Goal: Information Seeking & Learning: Learn about a topic

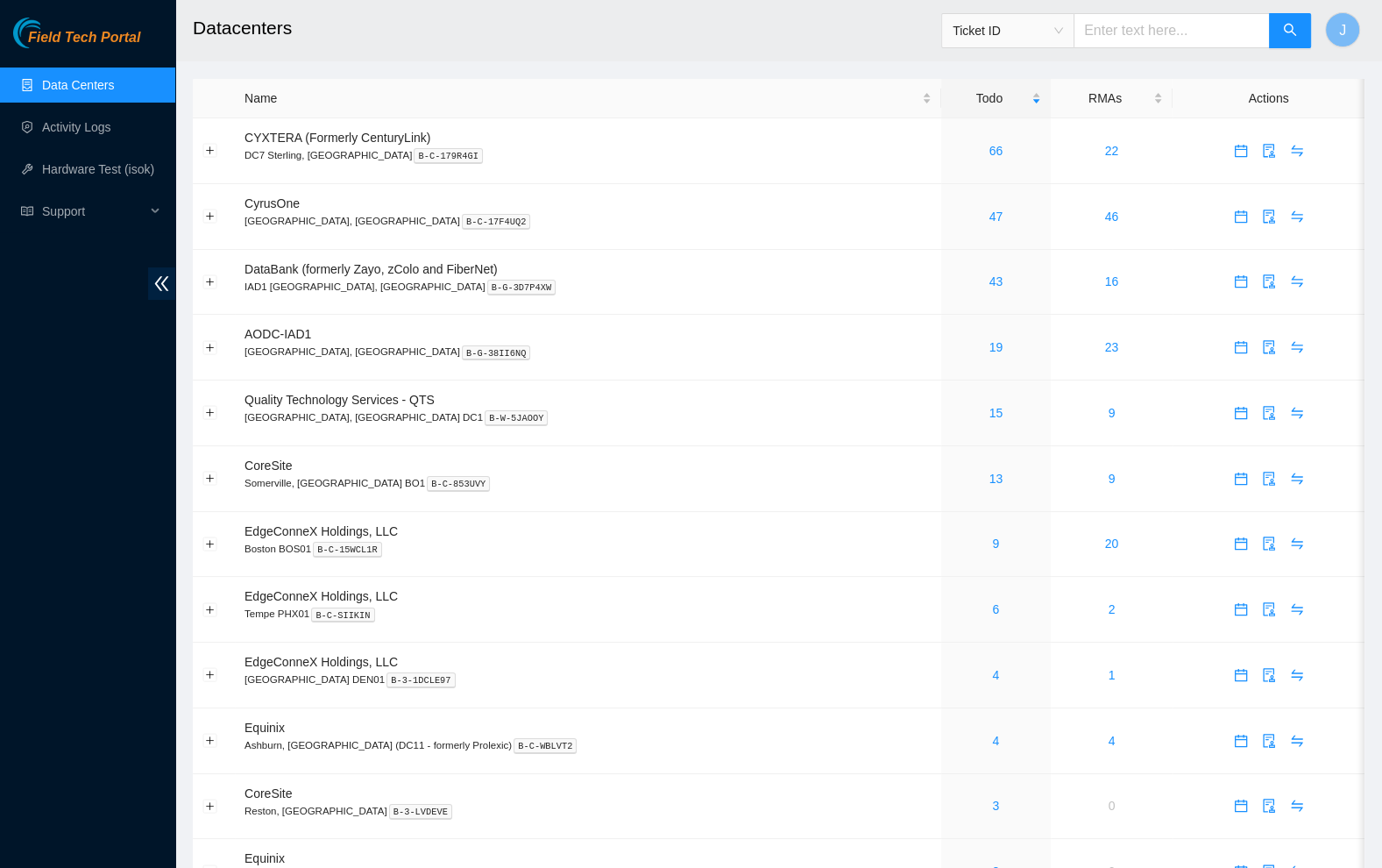
click at [74, 35] on span "Field Tech Portal" at bounding box center [84, 38] width 112 height 16
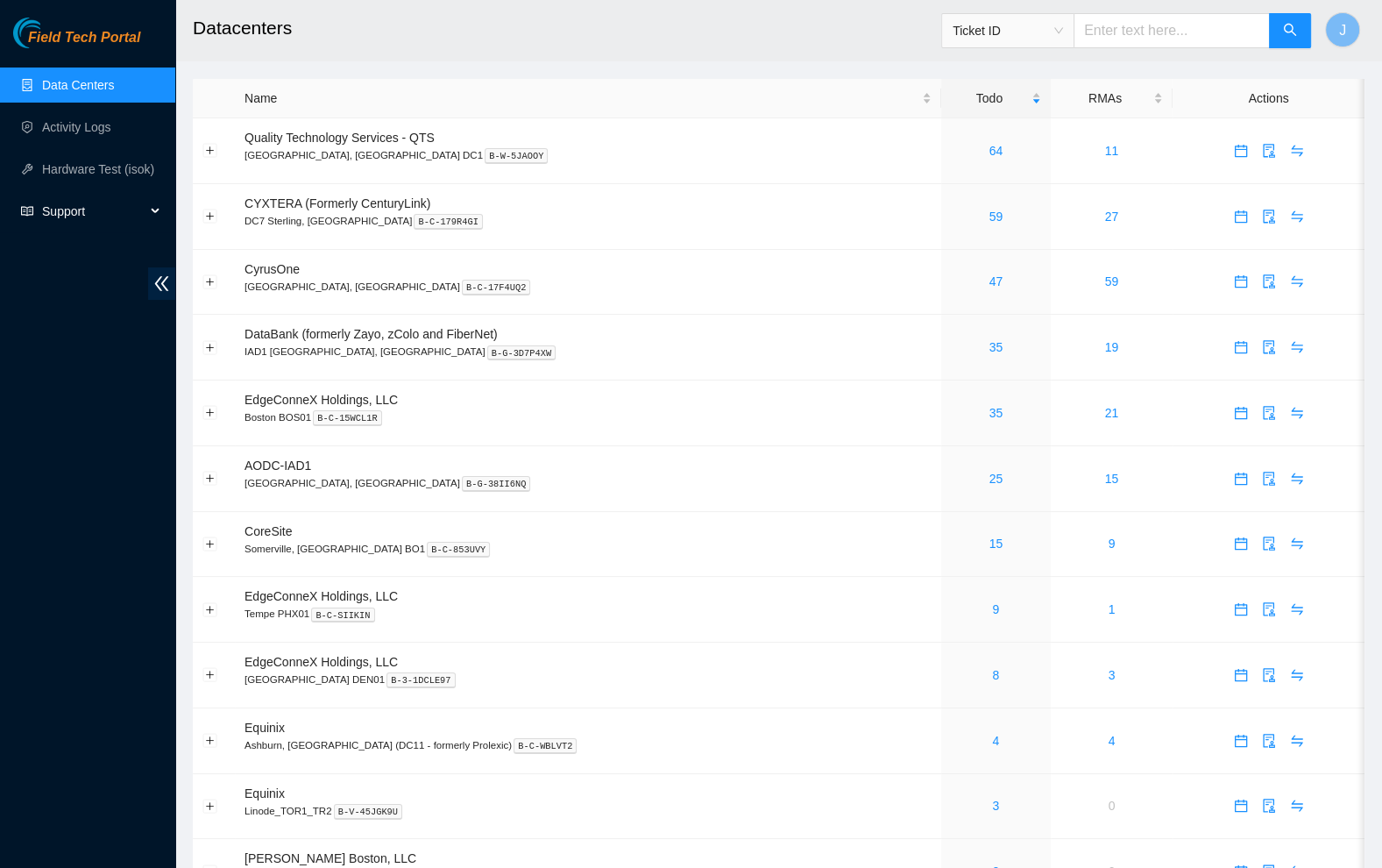
click at [145, 207] on span "Support" at bounding box center [94, 211] width 104 height 35
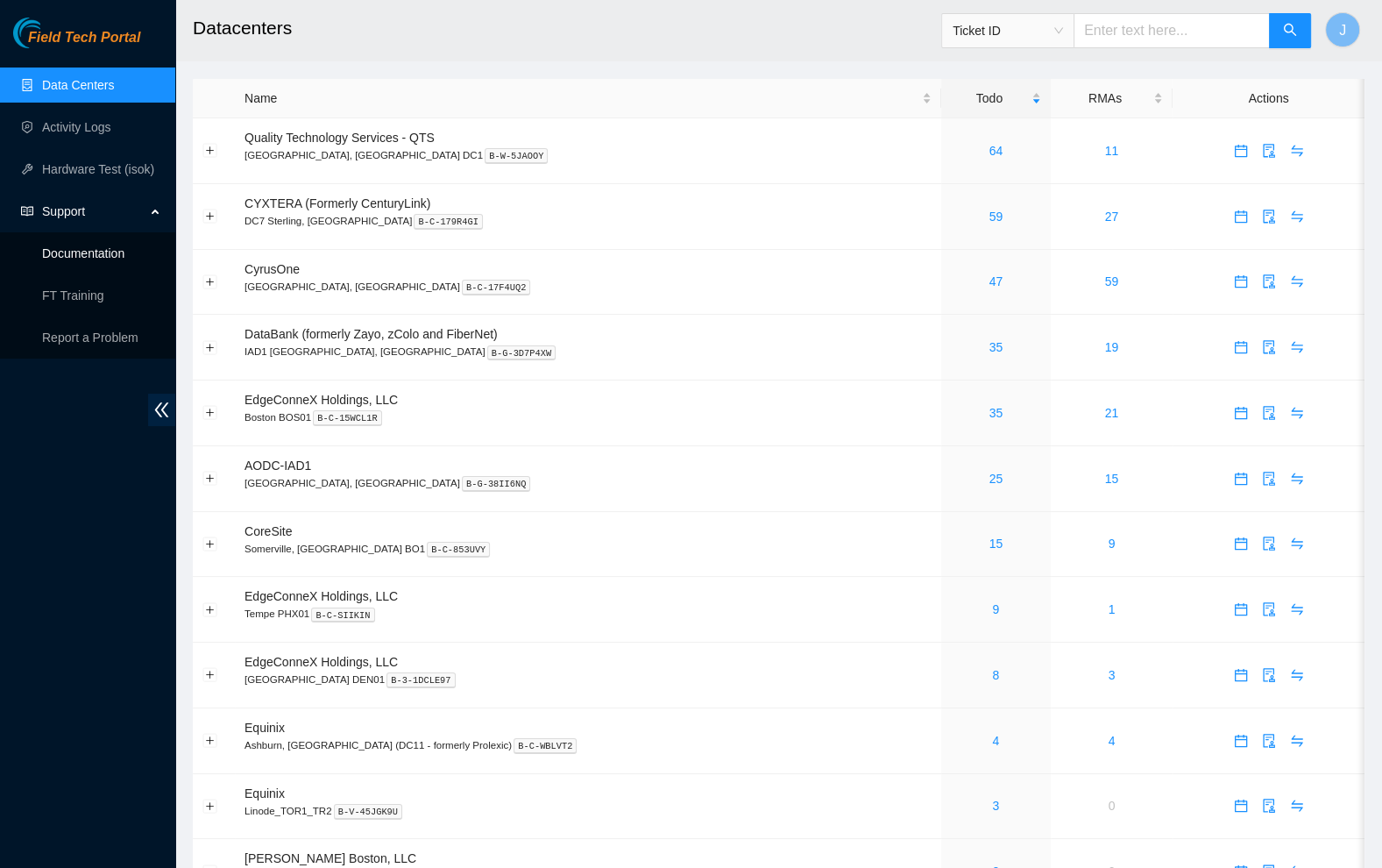
click at [81, 255] on link "Documentation" at bounding box center [83, 253] width 83 height 14
